Goal: Task Accomplishment & Management: Use online tool/utility

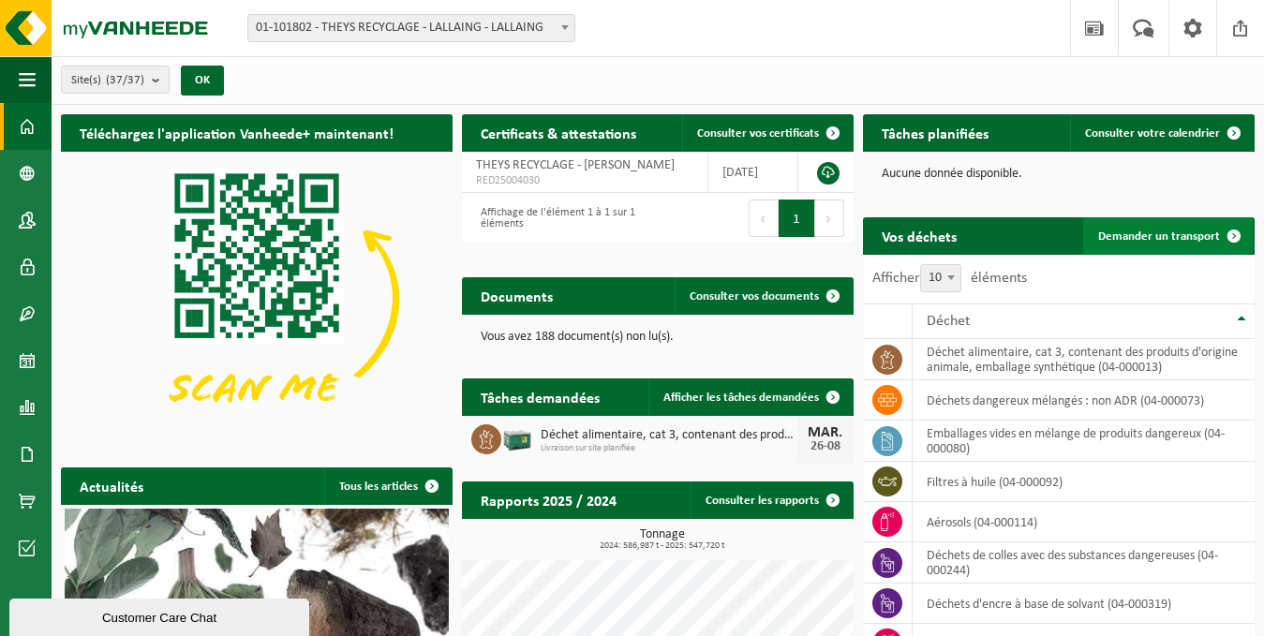
click at [1154, 240] on span "Demander un transport" at bounding box center [1159, 236] width 122 height 12
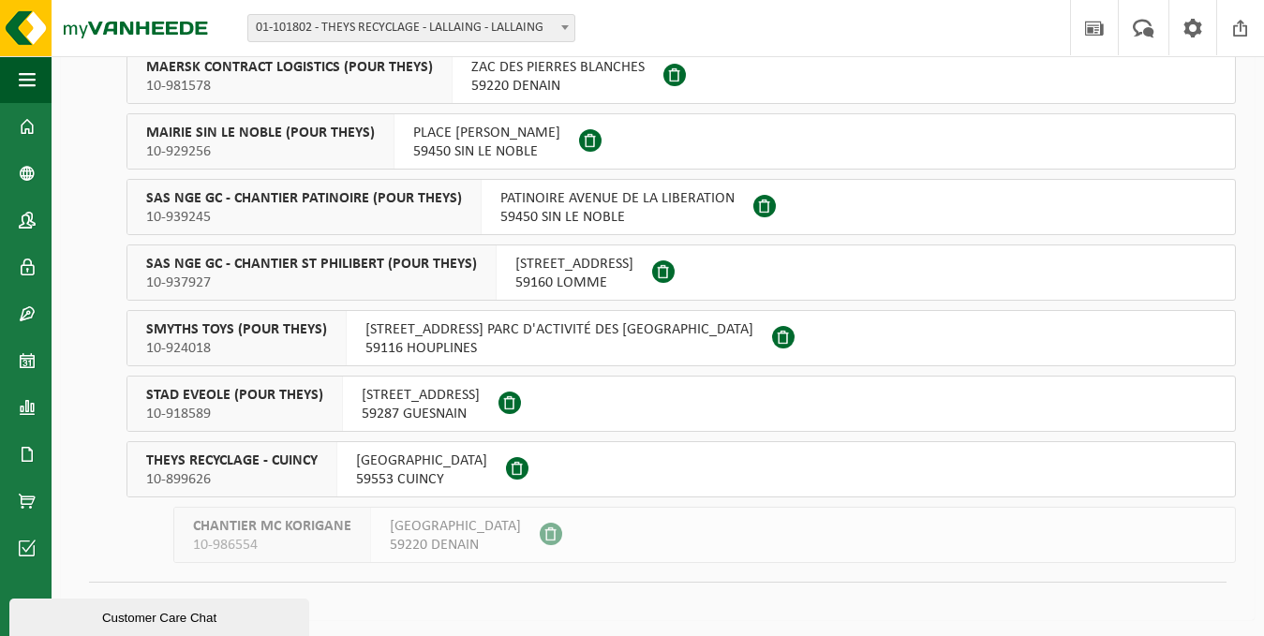
scroll to position [2040, 0]
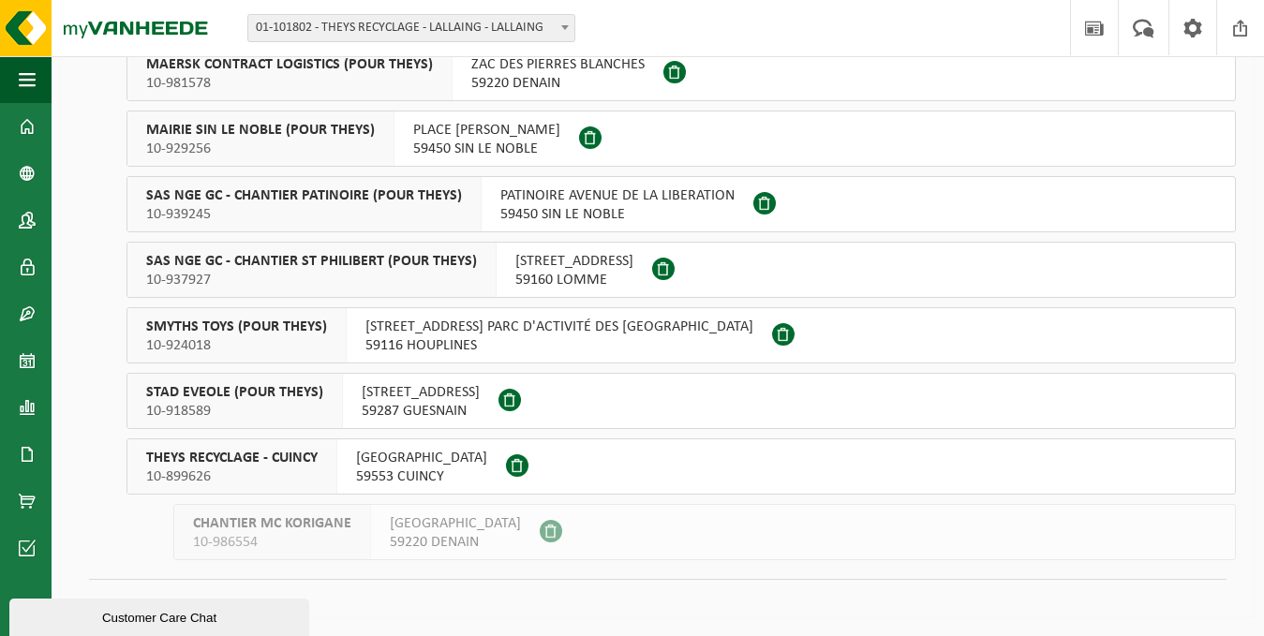
click at [332, 474] on div "THEYS RECYCLAGE - CUINCY 10-899626" at bounding box center [232, 466] width 210 height 54
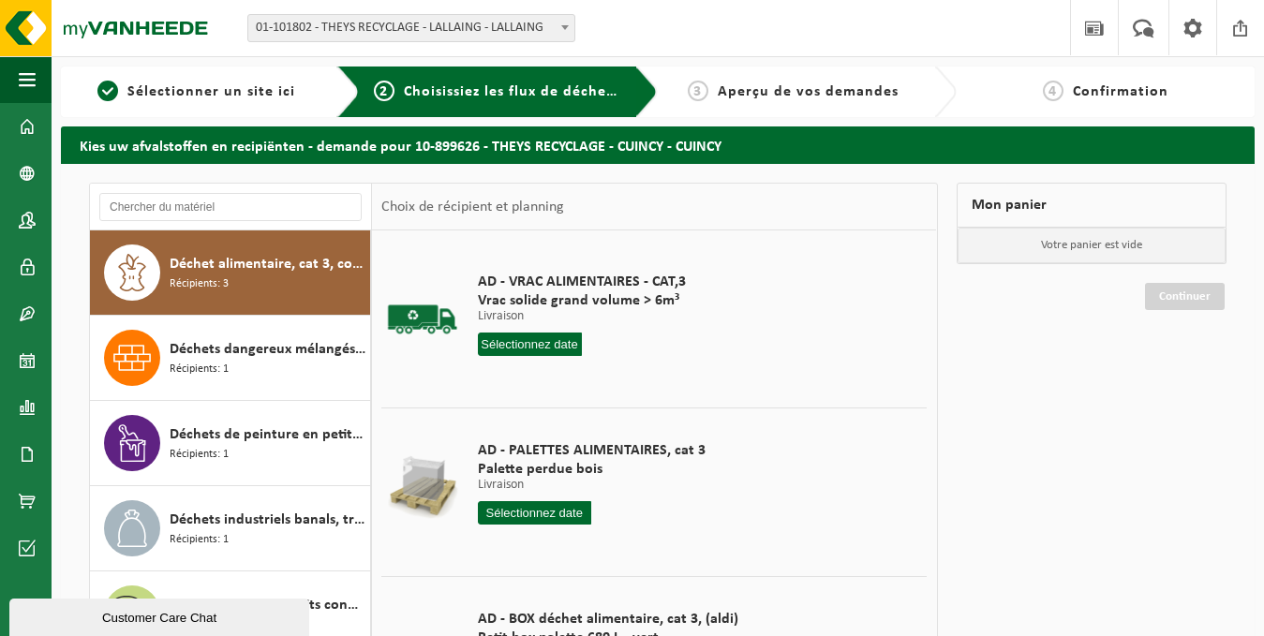
click at [542, 341] on input "text" at bounding box center [530, 344] width 104 height 23
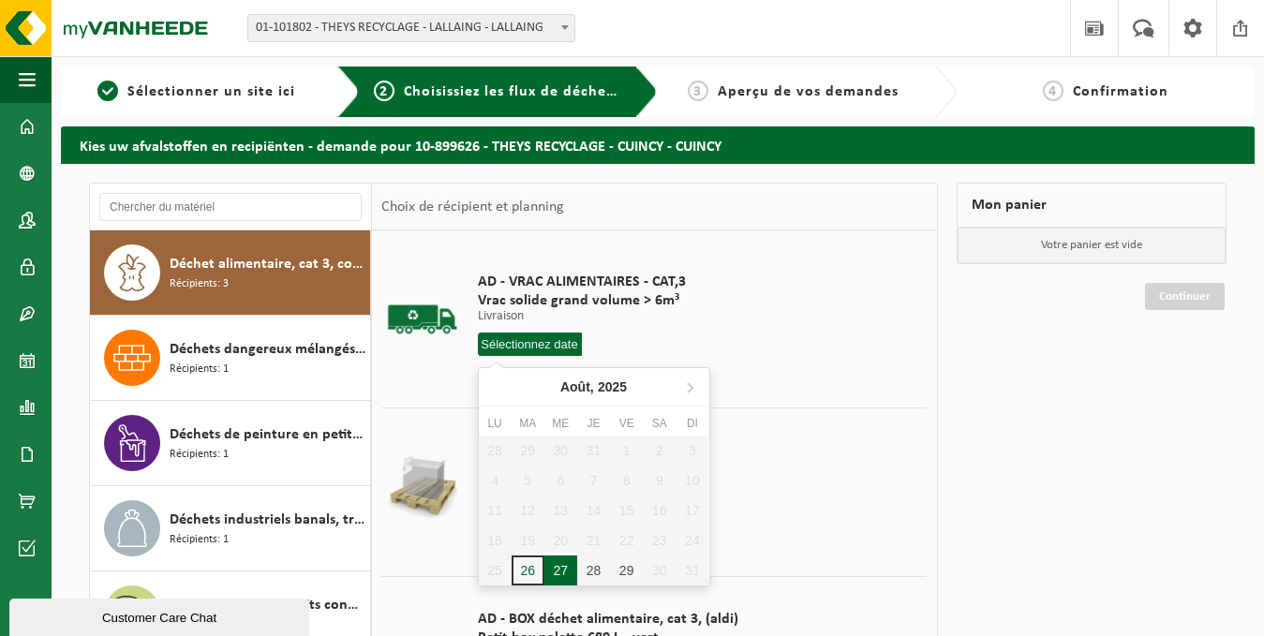
click at [562, 577] on div "27" at bounding box center [560, 571] width 33 height 30
type input "à partir de 2025-08-27"
type input "2025-08-27"
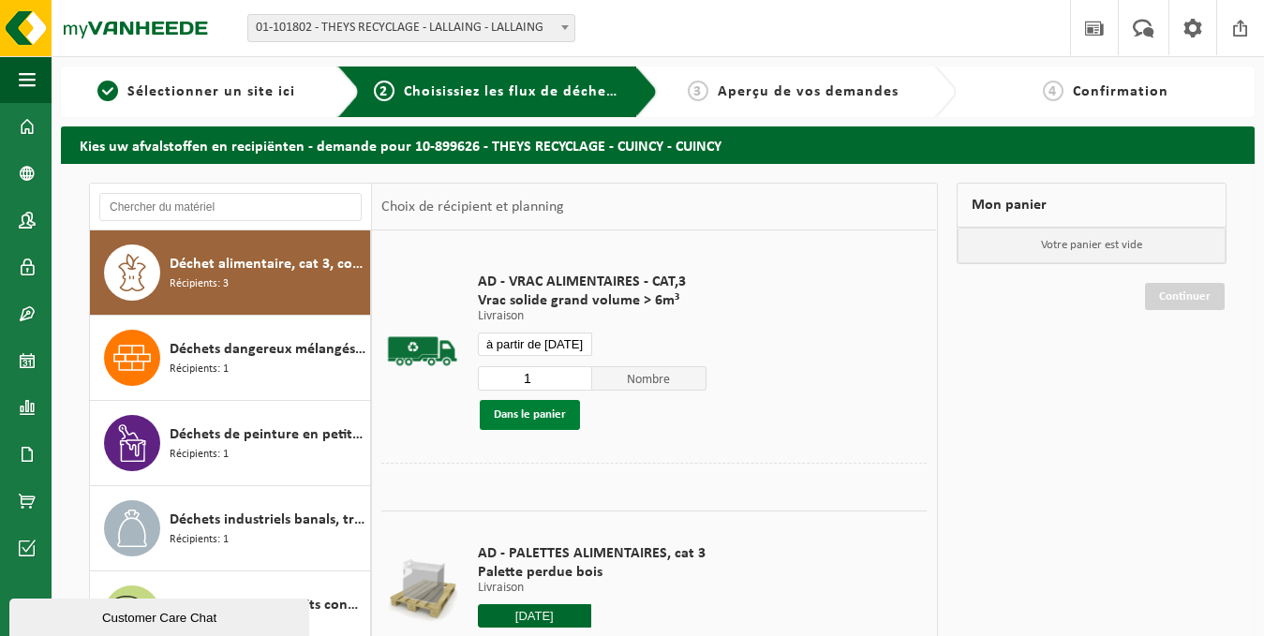
click at [543, 406] on button "Dans le panier" at bounding box center [530, 415] width 100 height 30
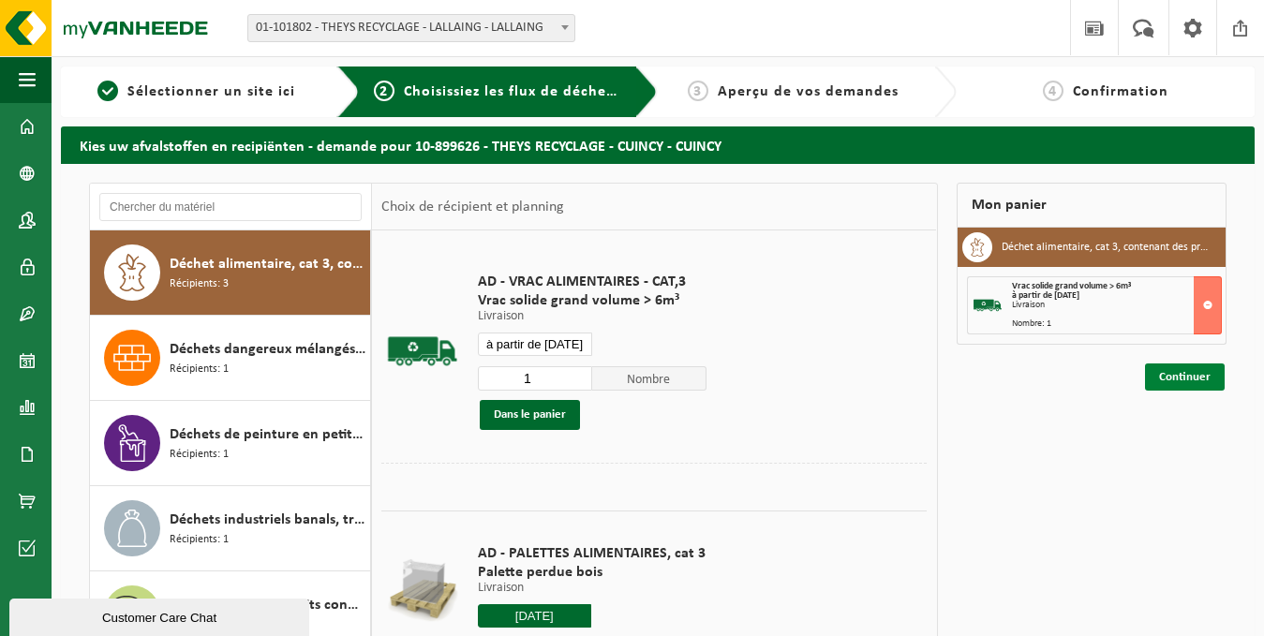
click at [1167, 372] on link "Continuer" at bounding box center [1185, 377] width 80 height 27
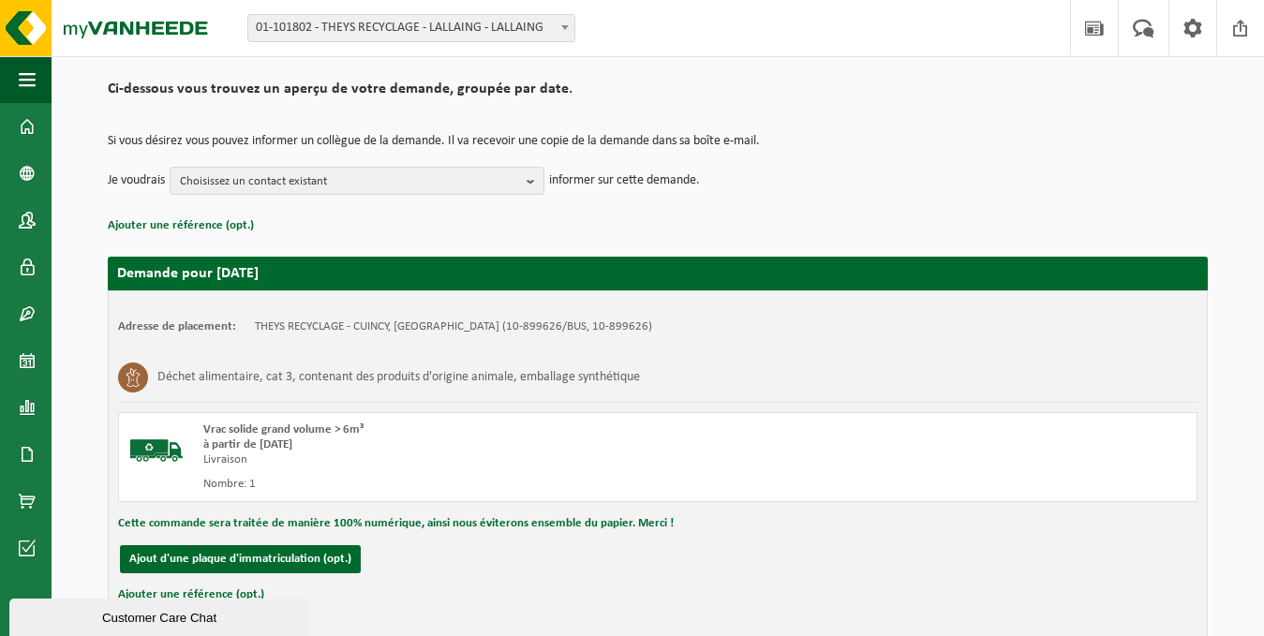
scroll to position [239, 0]
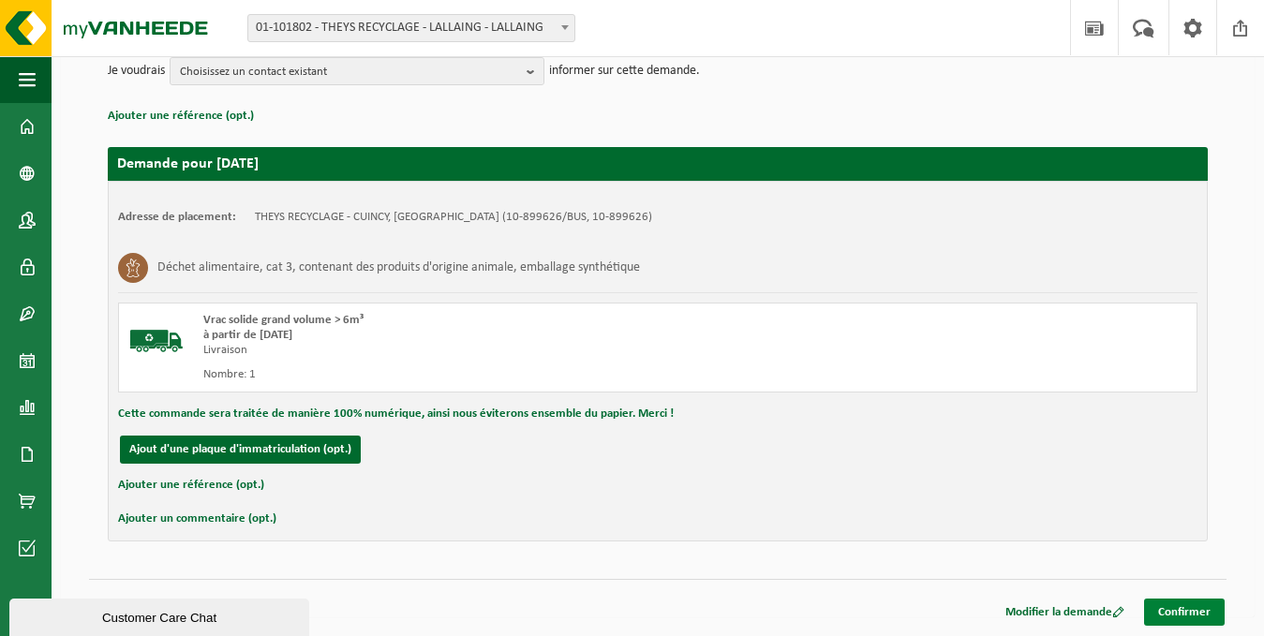
click at [1185, 612] on link "Confirmer" at bounding box center [1184, 612] width 81 height 27
